Goal: Task Accomplishment & Management: Manage account settings

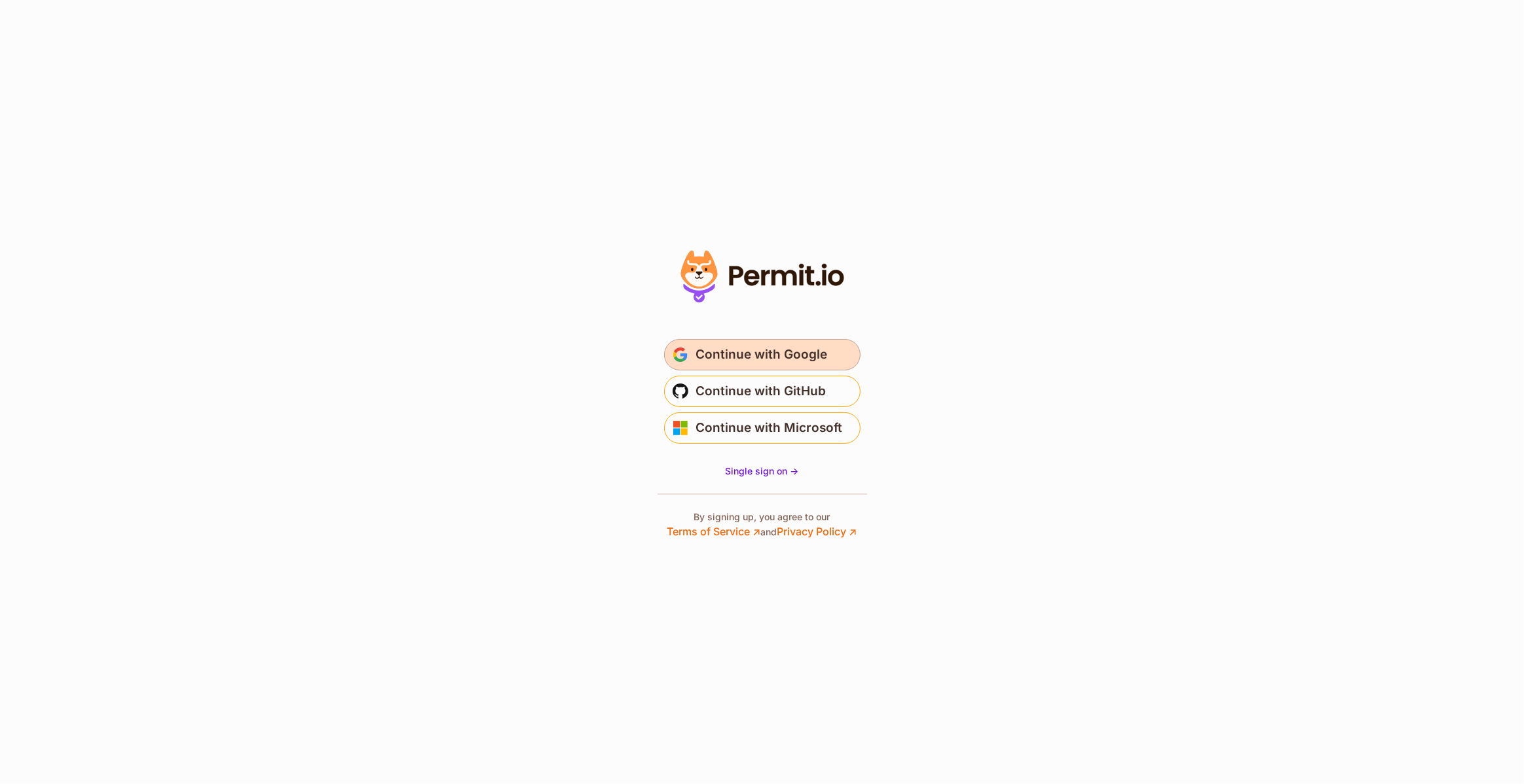
click at [804, 357] on span "Continue with Google" at bounding box center [762, 355] width 132 height 21
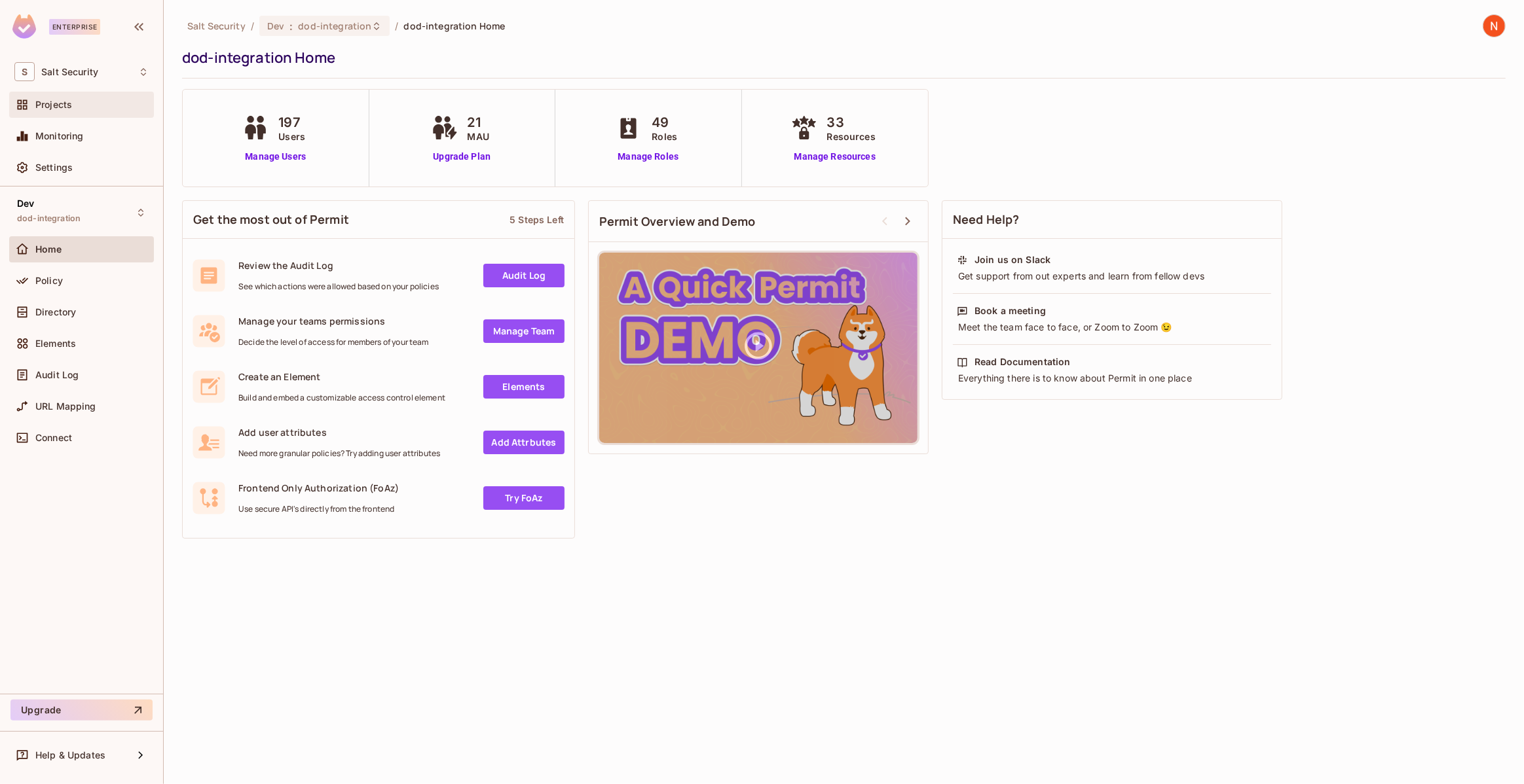
click at [91, 106] on div "Projects" at bounding box center [92, 105] width 113 height 10
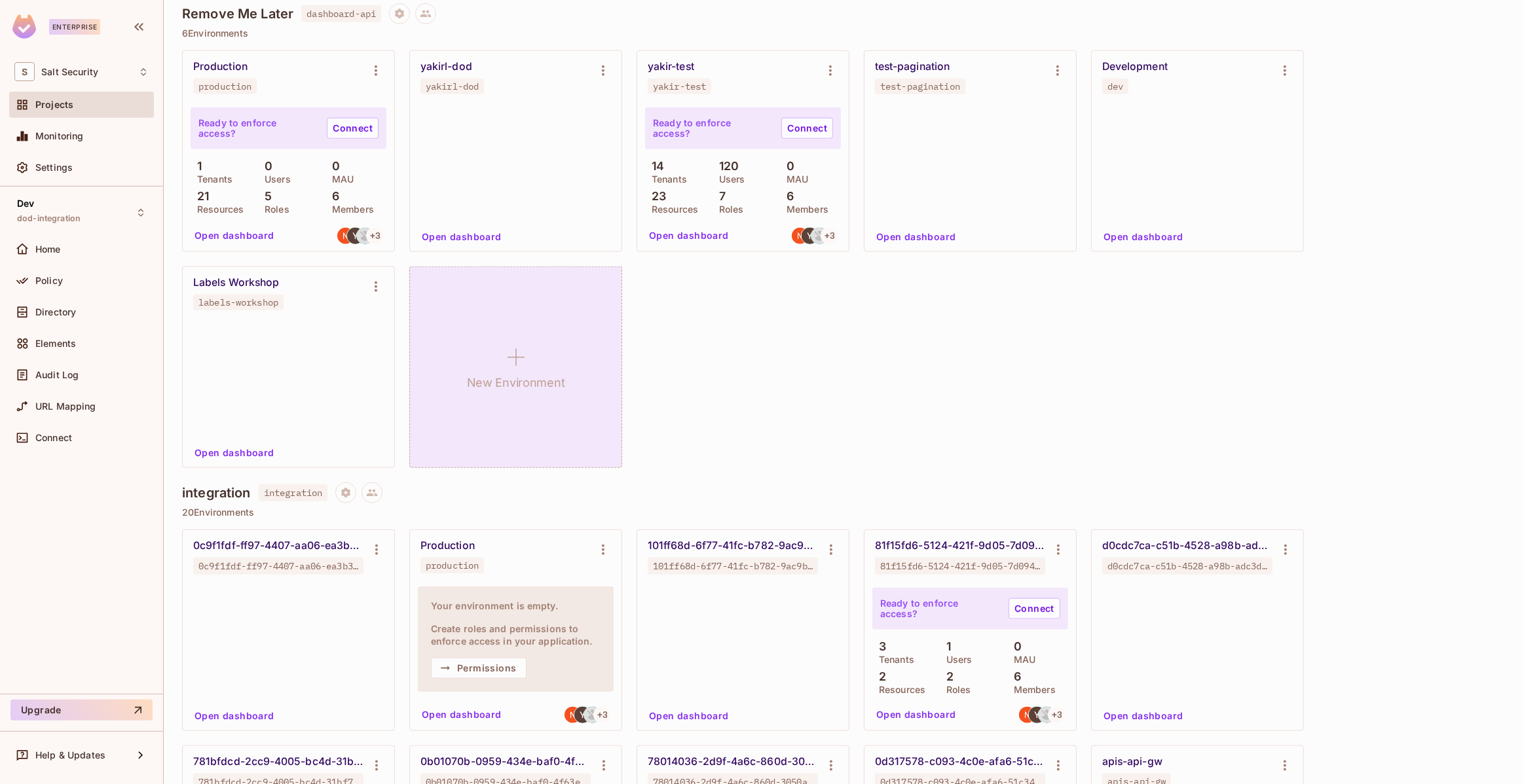
scroll to position [1584, 0]
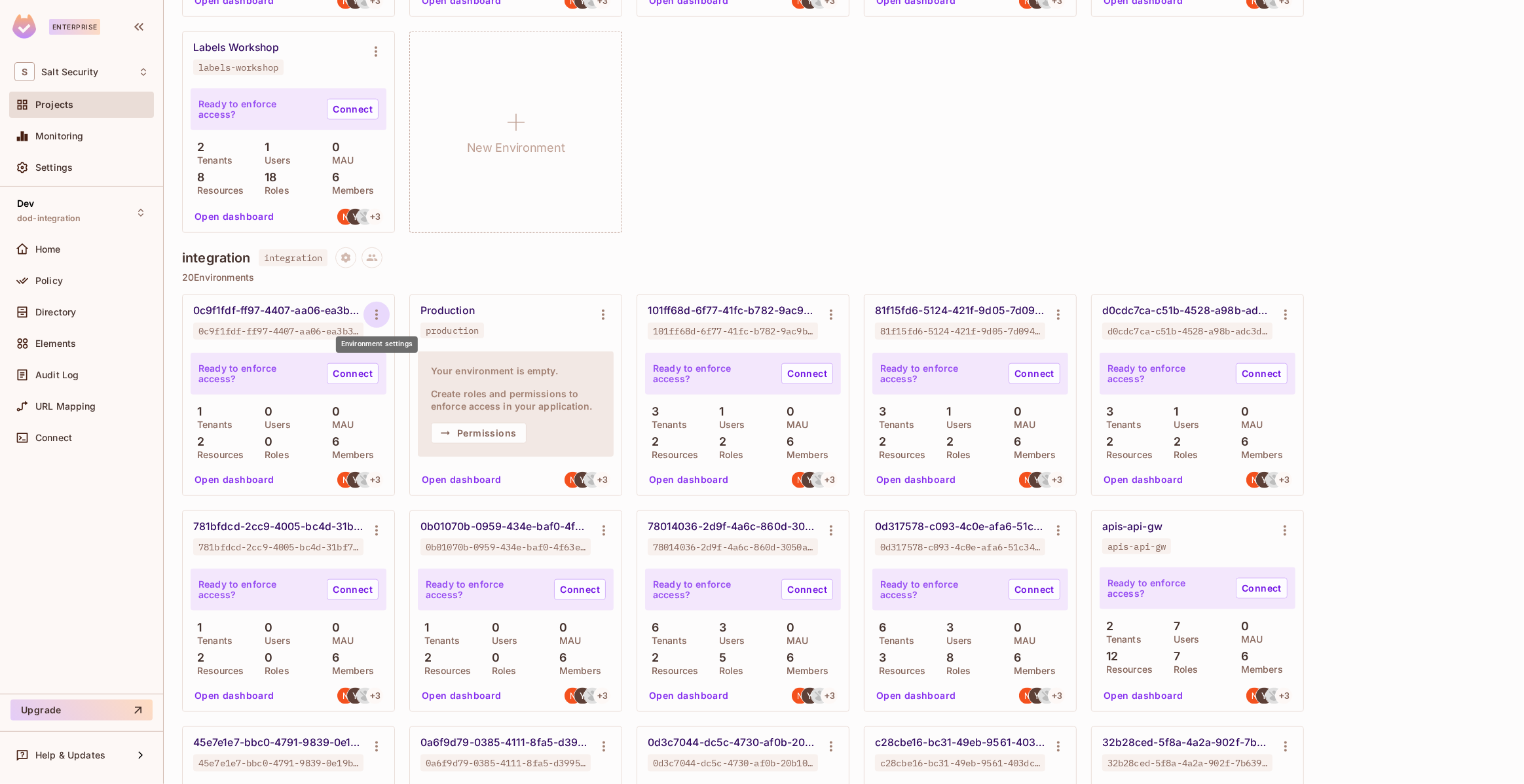
click at [381, 313] on icon "Environment settings" at bounding box center [376, 315] width 16 height 16
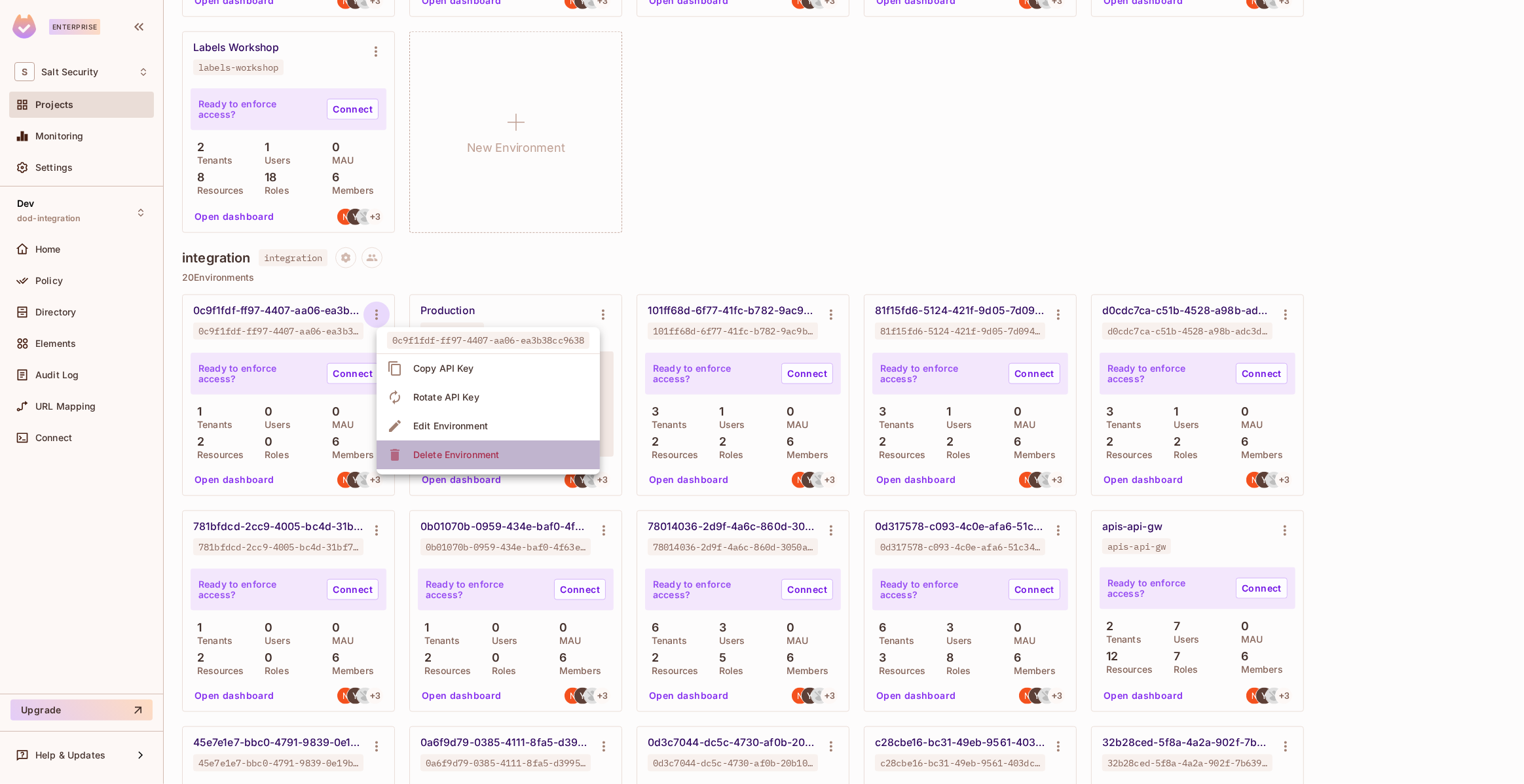
click at [459, 453] on div "Delete Environment" at bounding box center [455, 454] width 86 height 13
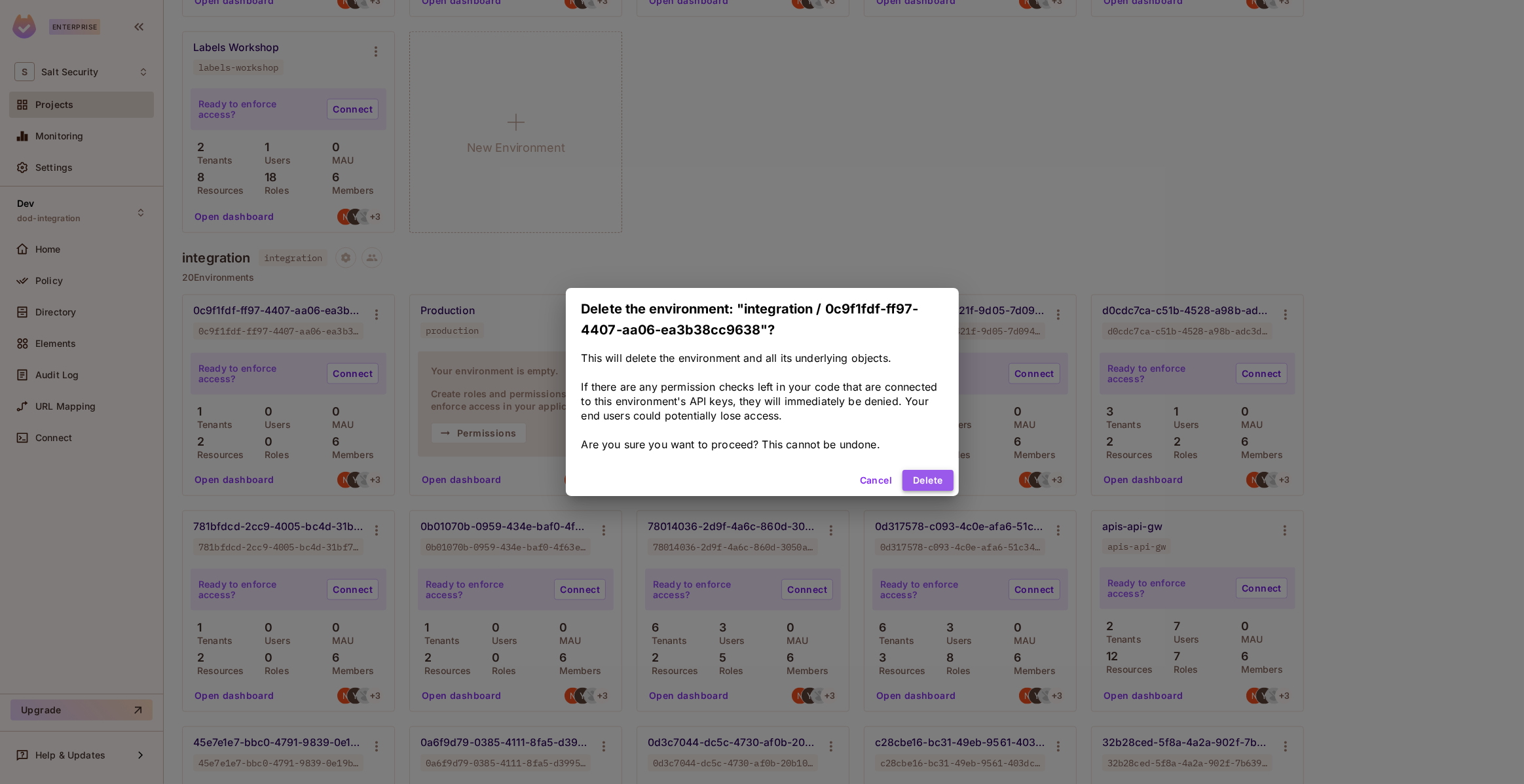
click at [941, 480] on button "Delete" at bounding box center [928, 480] width 50 height 21
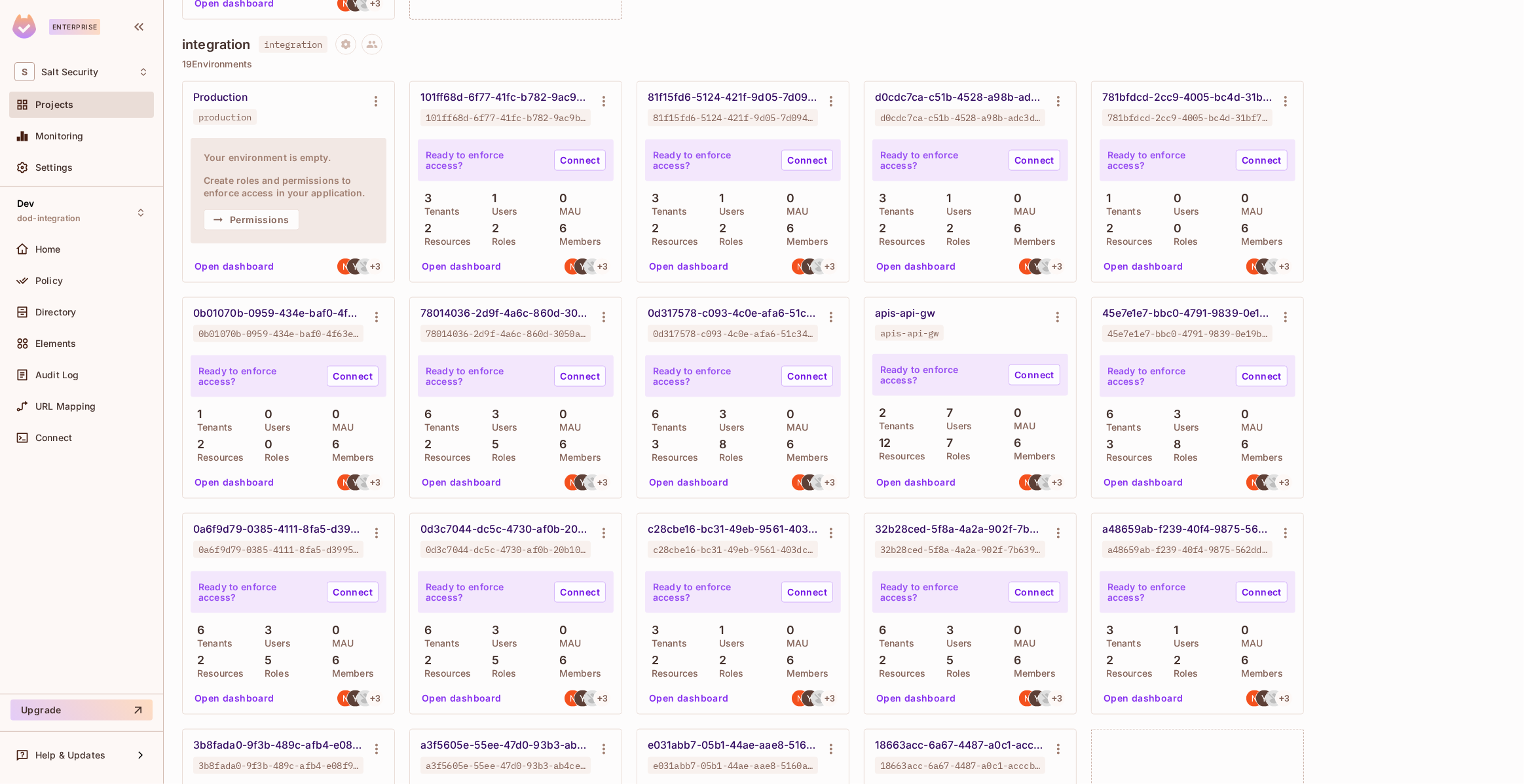
scroll to position [1796, 0]
click at [606, 95] on icon "Environment settings" at bounding box center [604, 102] width 16 height 16
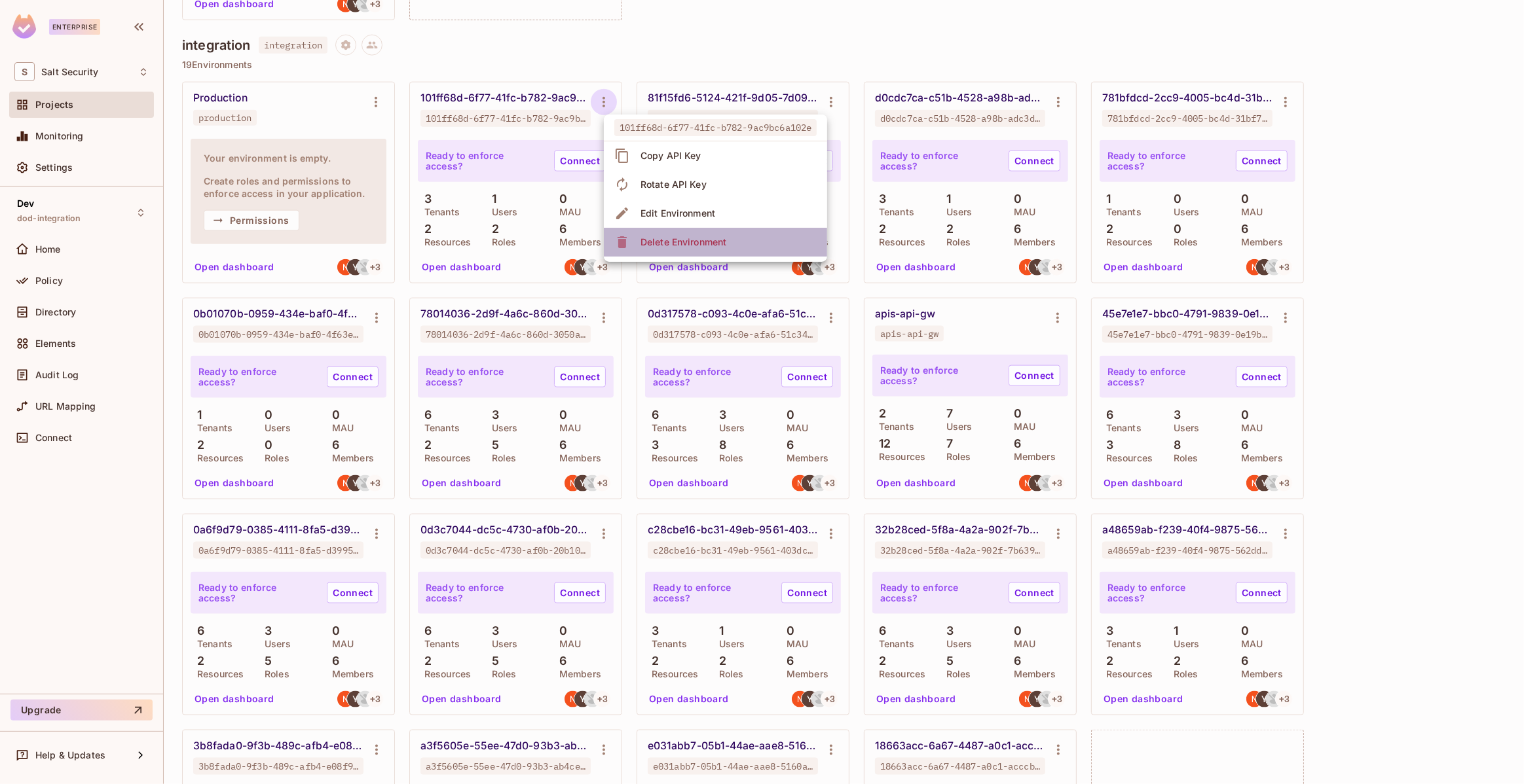
click at [685, 240] on div "Delete Environment" at bounding box center [683, 241] width 86 height 13
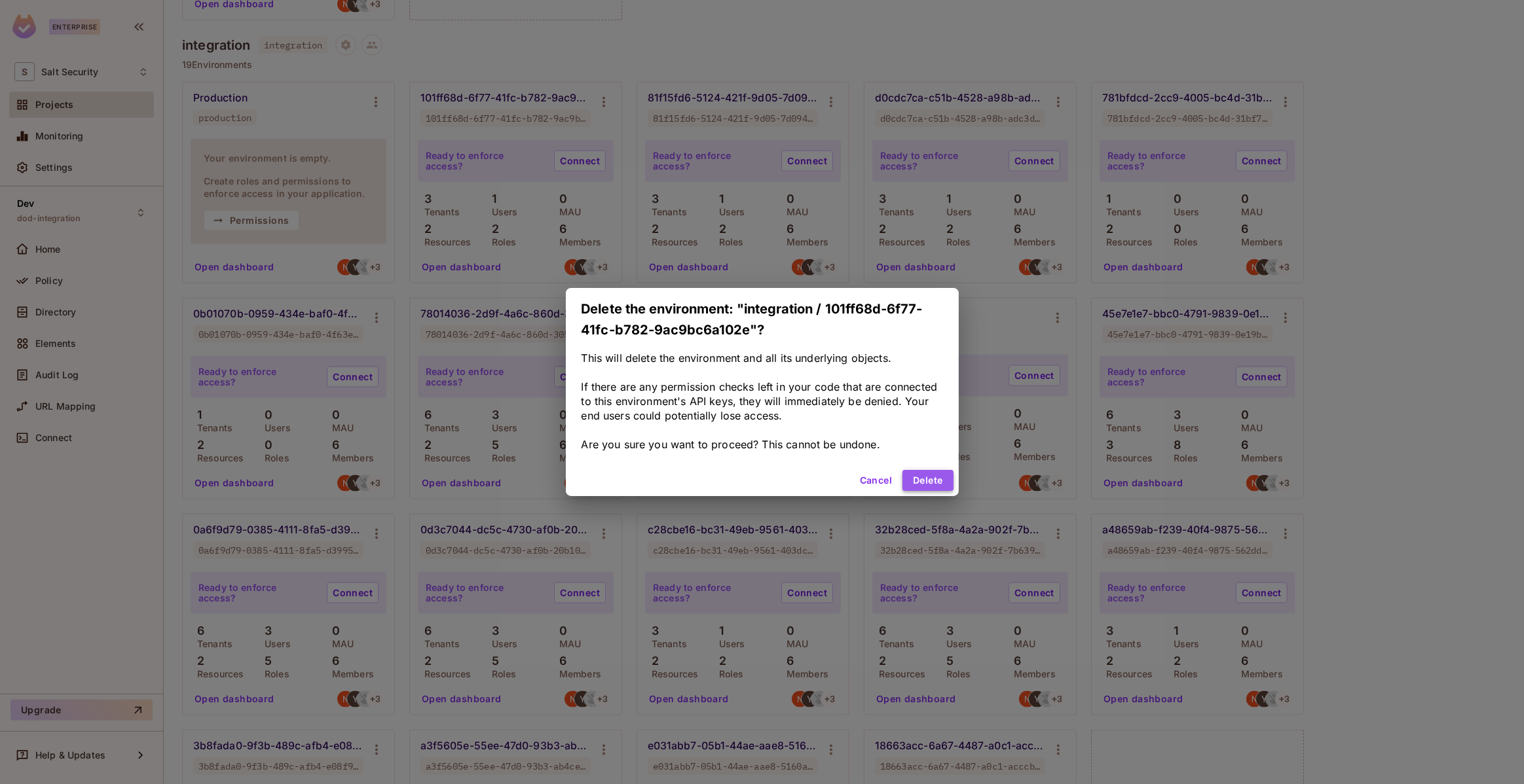
click at [929, 482] on button "Delete" at bounding box center [928, 480] width 50 height 21
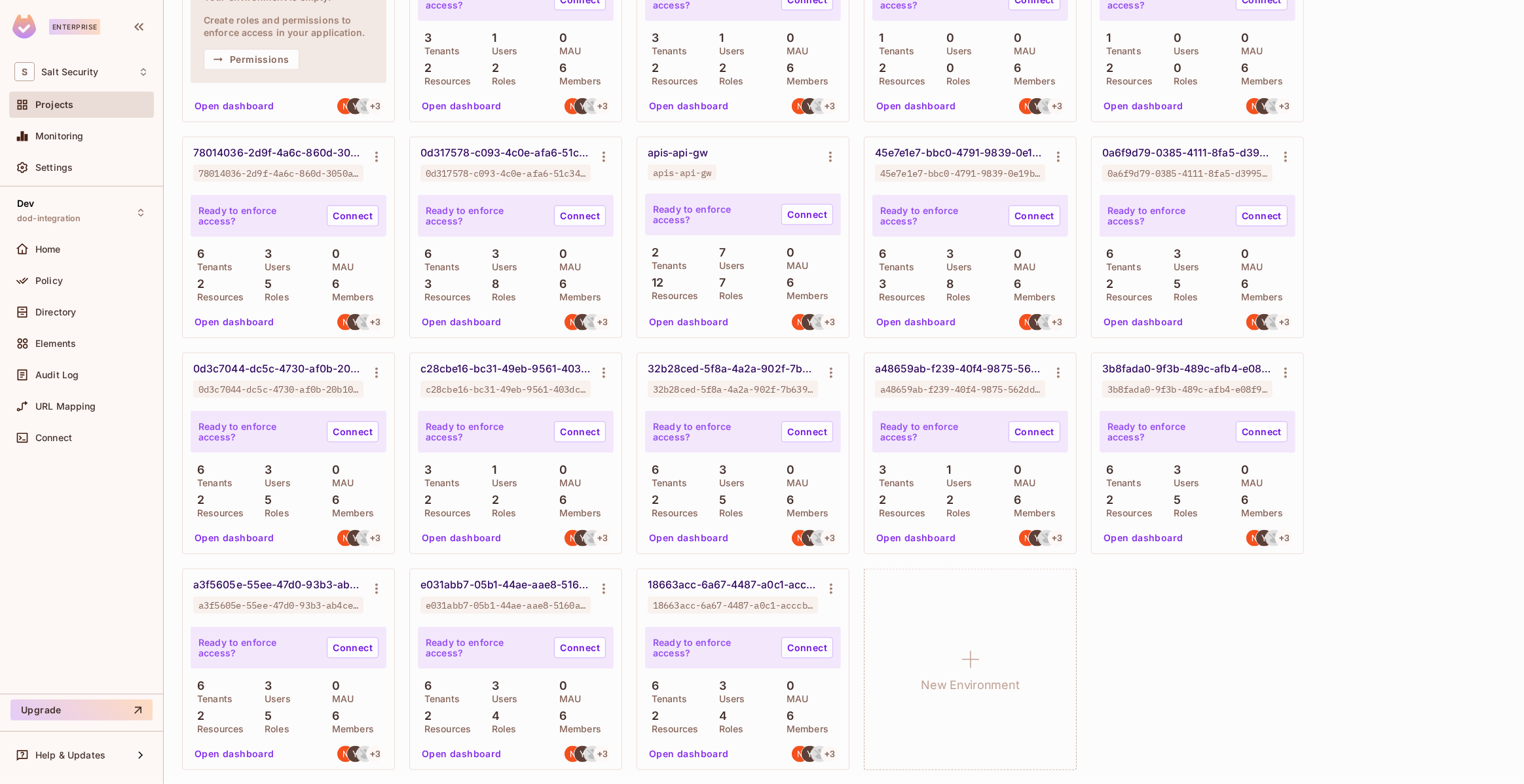
scroll to position [1698, 0]
